Goal: Check status: Check status

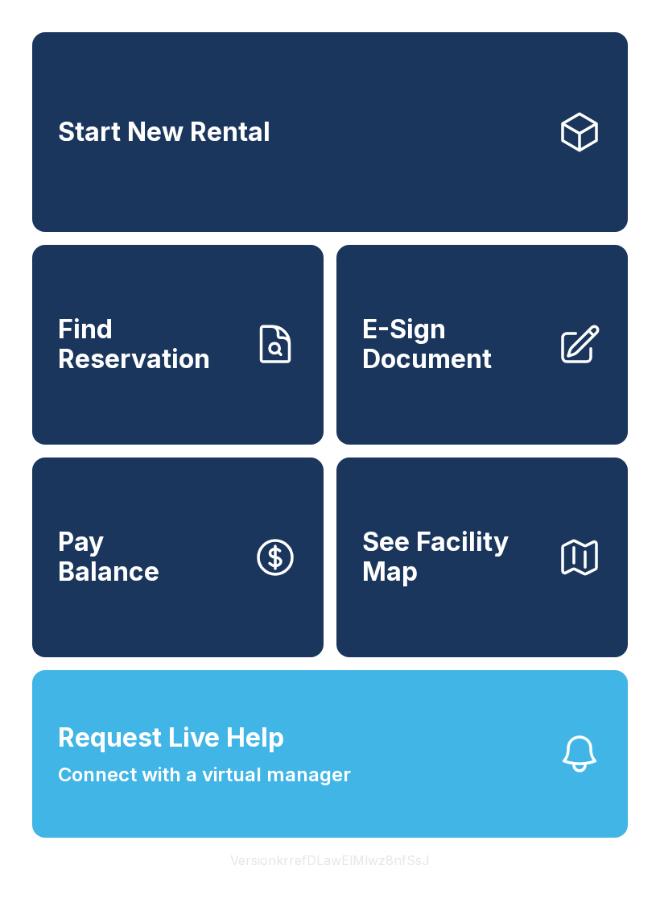
click at [129, 355] on span "Find Reservation" at bounding box center [149, 344] width 182 height 59
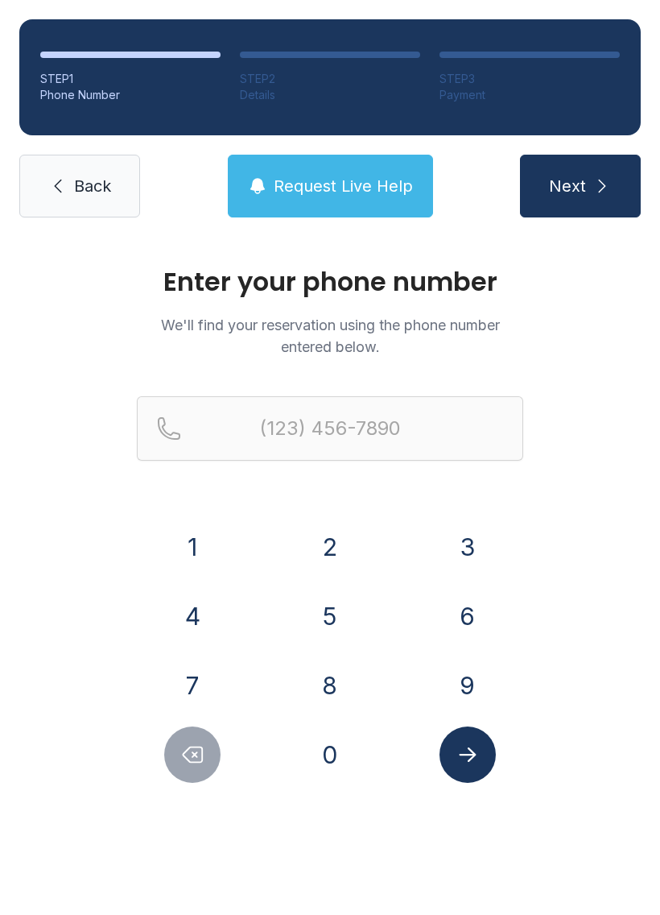
click at [473, 625] on button "6" at bounding box center [468, 616] width 56 height 56
click at [323, 764] on button "0" at bounding box center [330, 754] width 56 height 56
click at [482, 554] on button "3" at bounding box center [468, 546] width 56 height 56
click at [317, 708] on button "8" at bounding box center [330, 685] width 56 height 56
click at [308, 556] on button "2" at bounding box center [330, 546] width 56 height 56
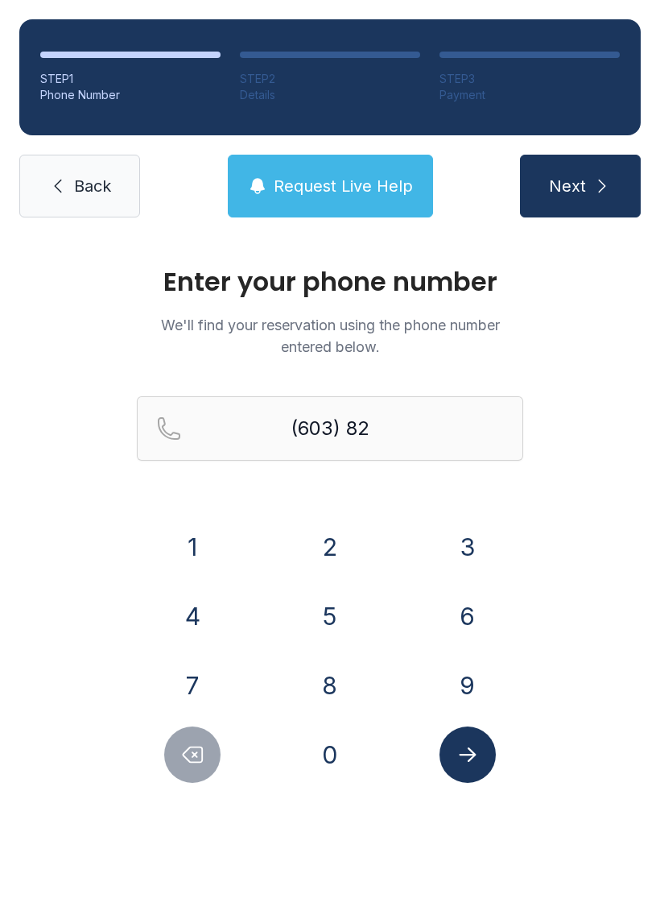
click at [328, 687] on button "8" at bounding box center [330, 685] width 56 height 56
click at [328, 551] on button "2" at bounding box center [330, 546] width 56 height 56
click at [484, 613] on button "6" at bounding box center [468, 616] width 56 height 56
click at [337, 555] on button "2" at bounding box center [330, 546] width 56 height 56
click at [485, 609] on button "6" at bounding box center [468, 616] width 56 height 56
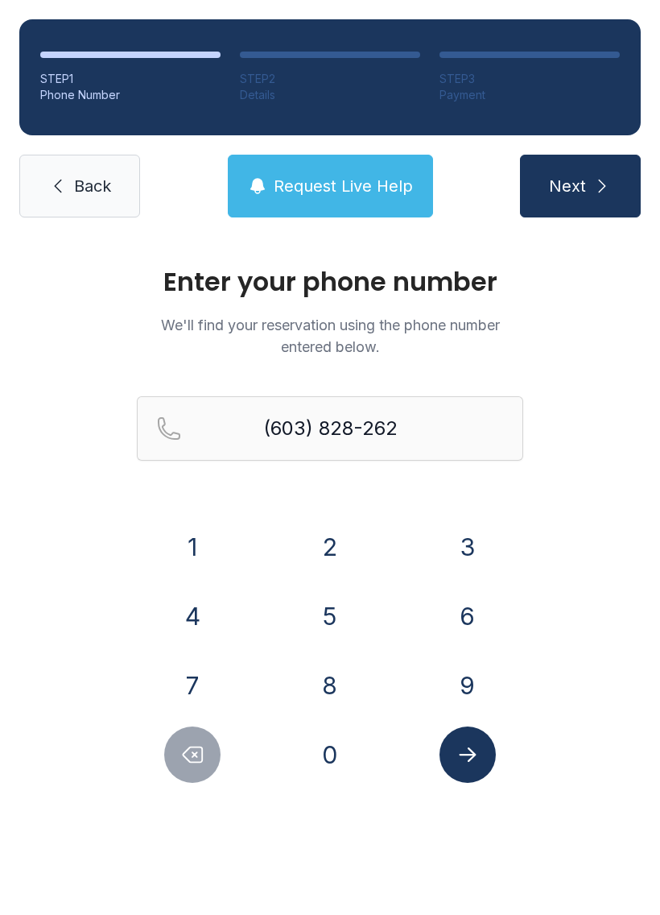
type input "[PHONE_NUMBER]"
click at [473, 746] on icon "Submit lookup form" at bounding box center [468, 754] width 24 height 24
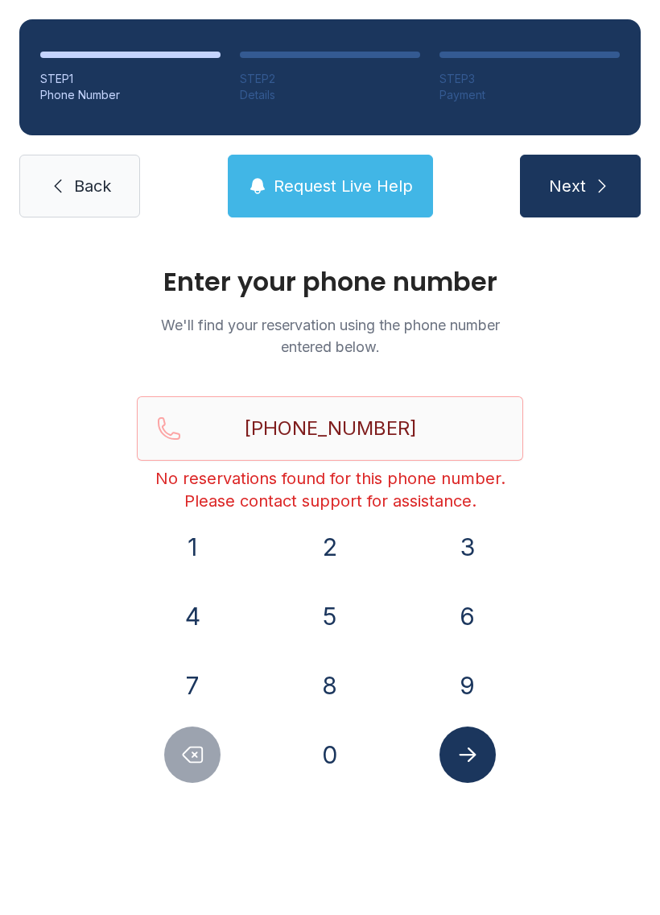
click at [52, 188] on icon at bounding box center [57, 185] width 19 height 19
